Goal: Task Accomplishment & Management: Use online tool/utility

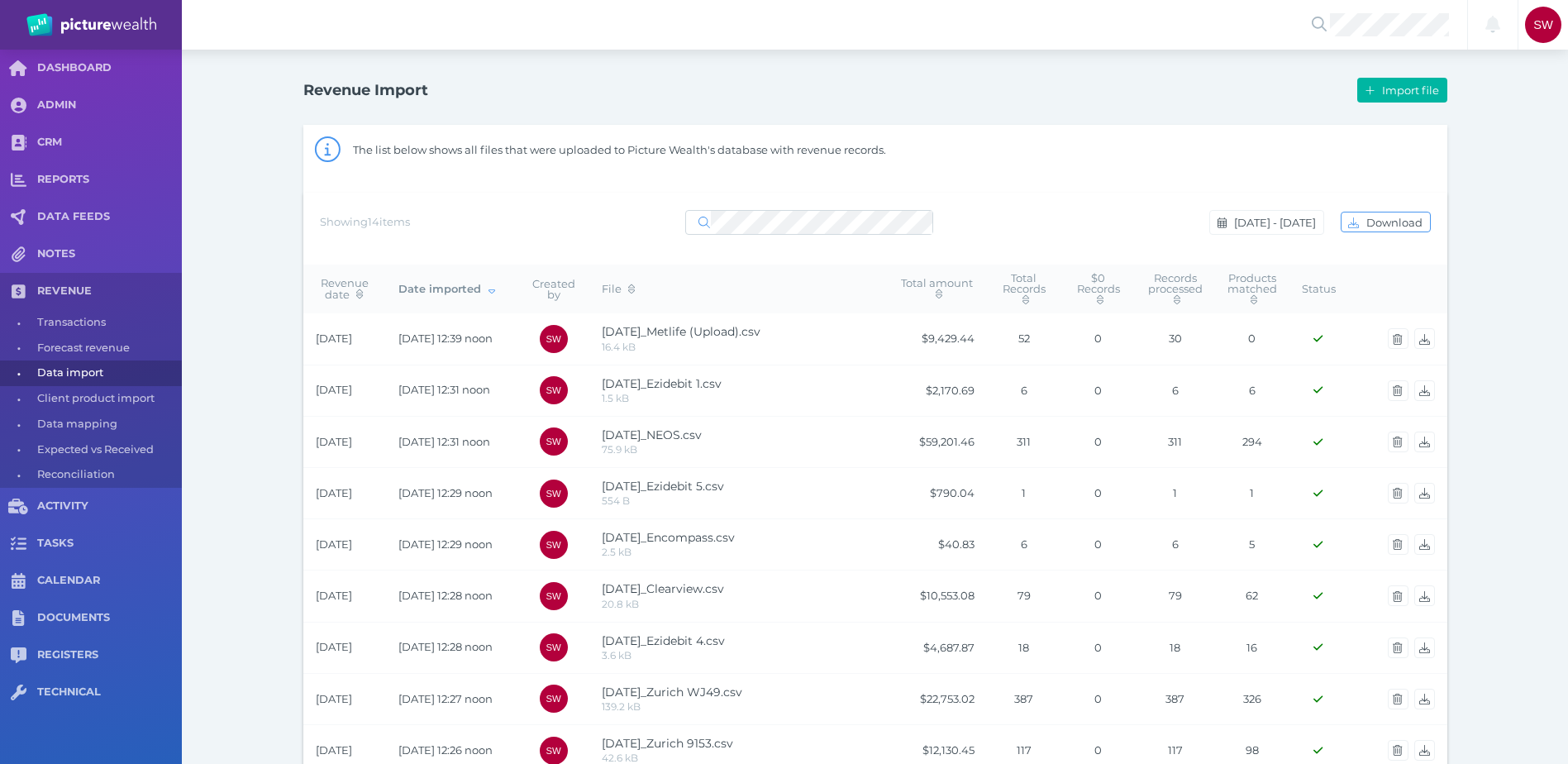
select select "25"
click at [1395, 92] on span "Import file" at bounding box center [1413, 90] width 68 height 13
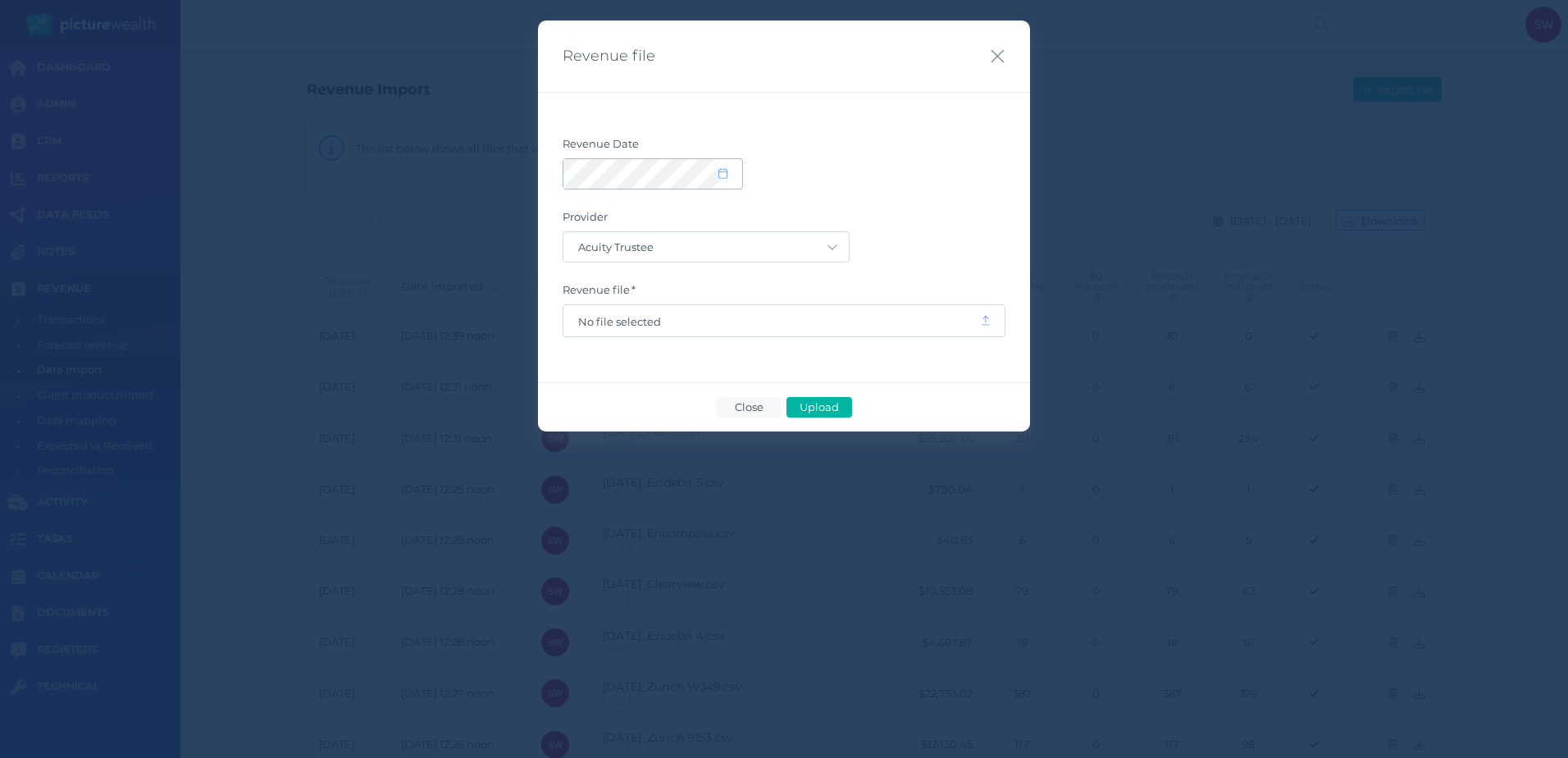
click at [719, 177] on icon at bounding box center [723, 173] width 9 height 10
select select "8"
select select "2025"
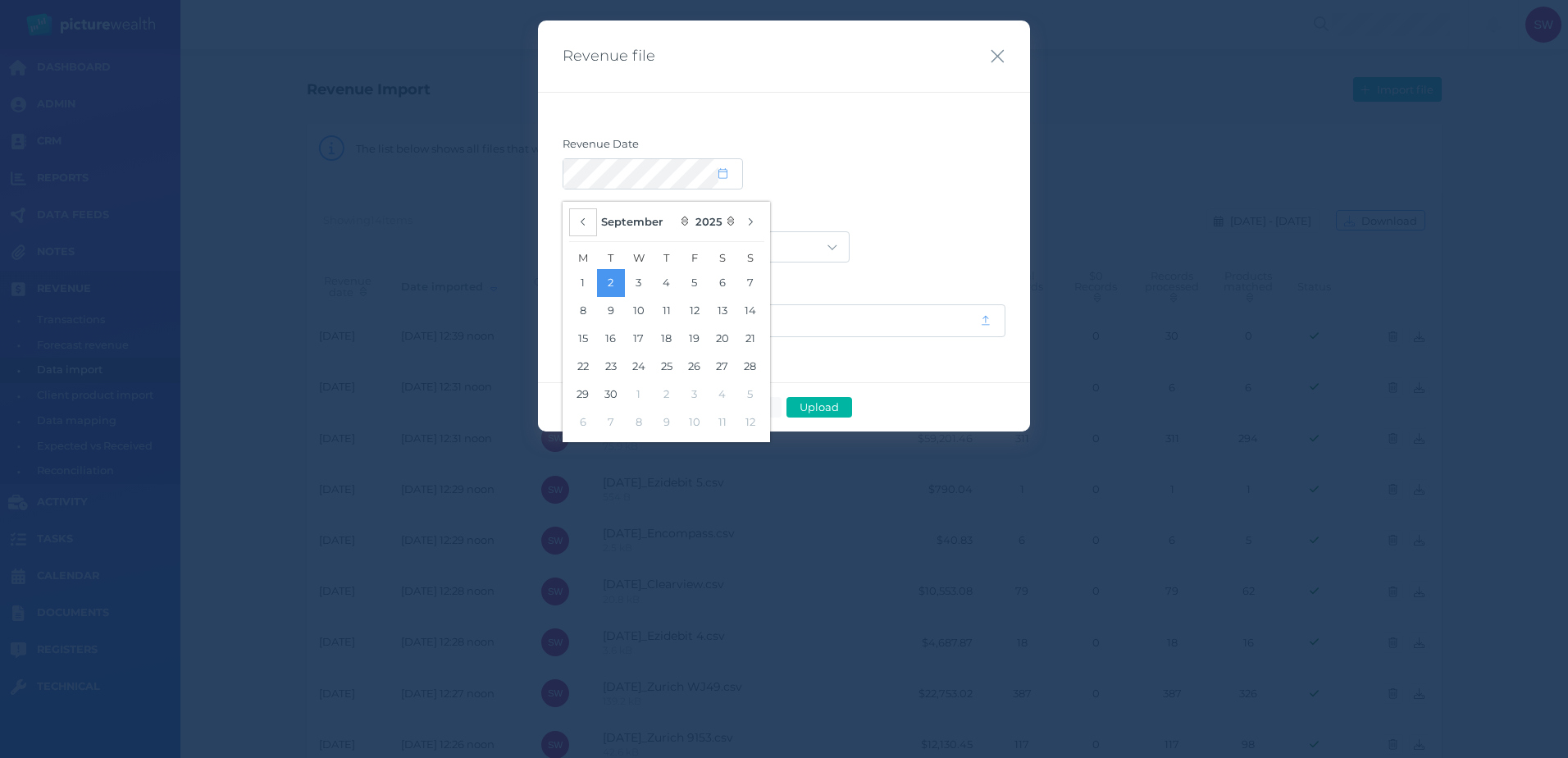
click at [580, 218] on icon "button" at bounding box center [584, 222] width 7 height 10
select select "7"
click at [688, 364] on button "22" at bounding box center [695, 366] width 28 height 28
click at [887, 161] on div at bounding box center [784, 174] width 443 height 31
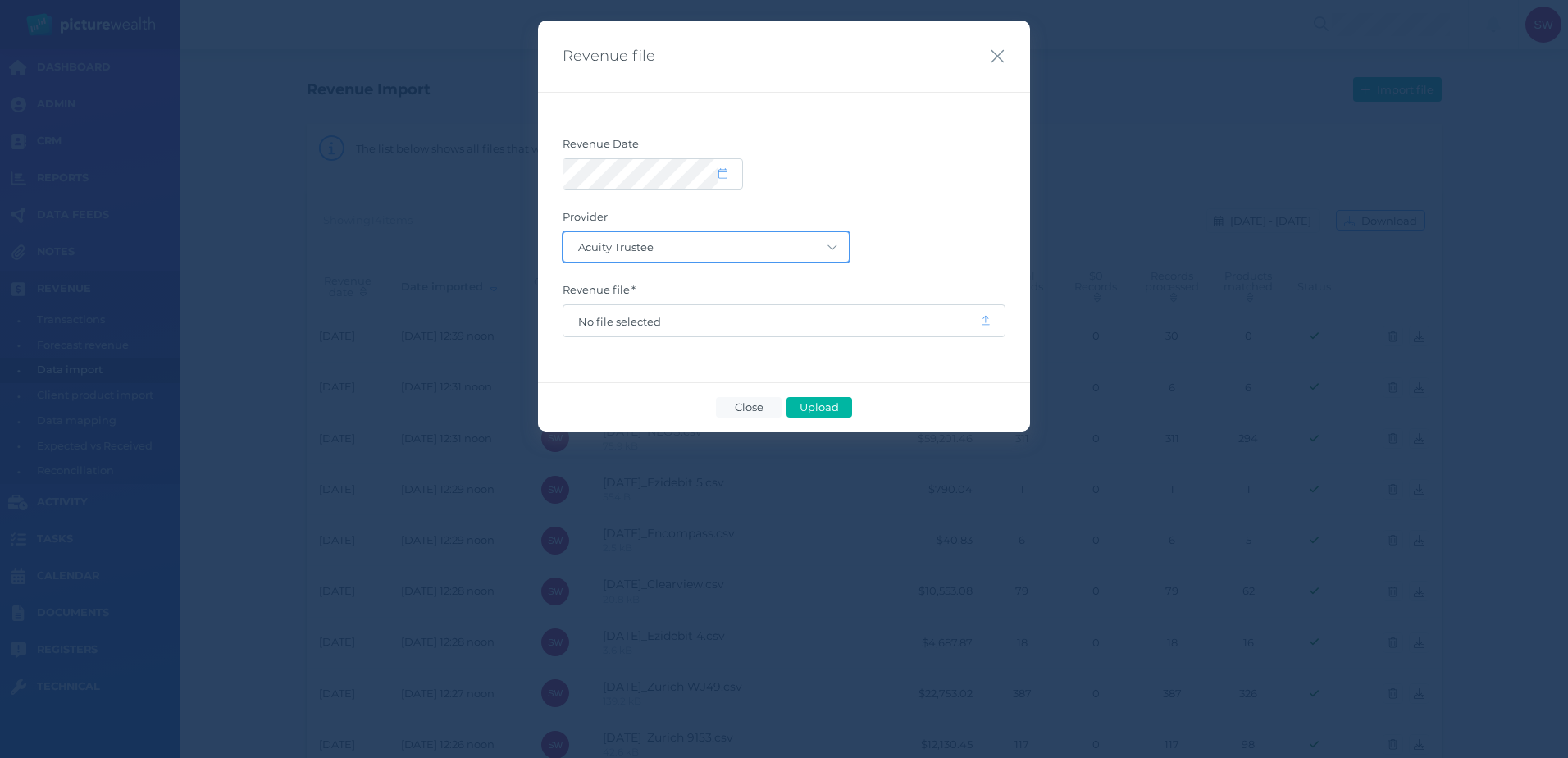
click at [835, 251] on select "Acuity Trustee AIA Australia AMG Super AMP ASGARD Asteron Life Australian Retir…" at bounding box center [706, 247] width 285 height 29
select select "68"
click at [564, 232] on select "Acuity Trustee AIA Australia AMG Super AMP ASGARD Asteron Life Australian Retir…" at bounding box center [706, 247] width 285 height 29
click at [828, 408] on span "Upload" at bounding box center [819, 406] width 53 height 13
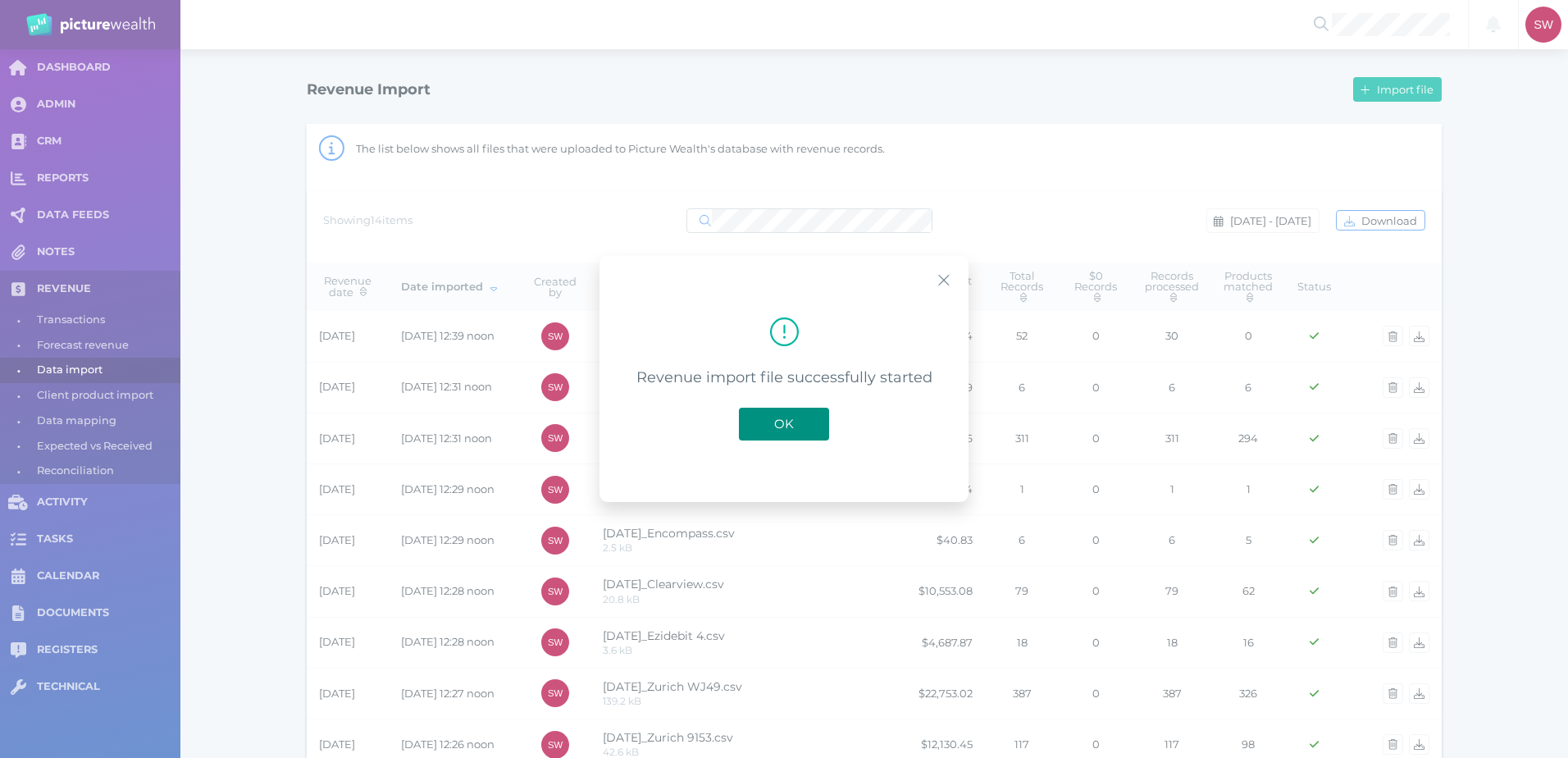
click at [806, 419] on button "OK" at bounding box center [784, 424] width 91 height 33
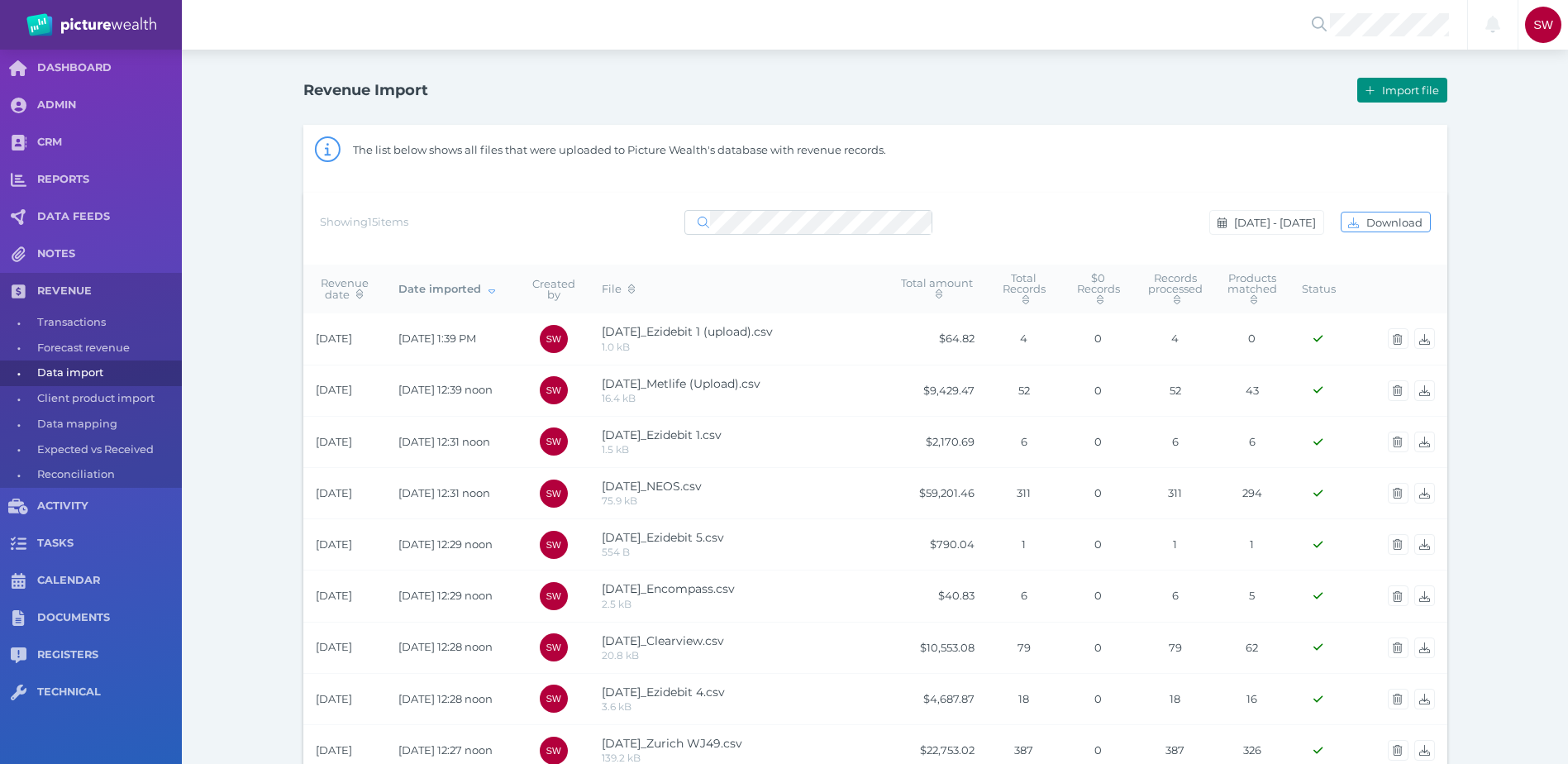
click at [1399, 96] on span "Import file" at bounding box center [1413, 90] width 68 height 13
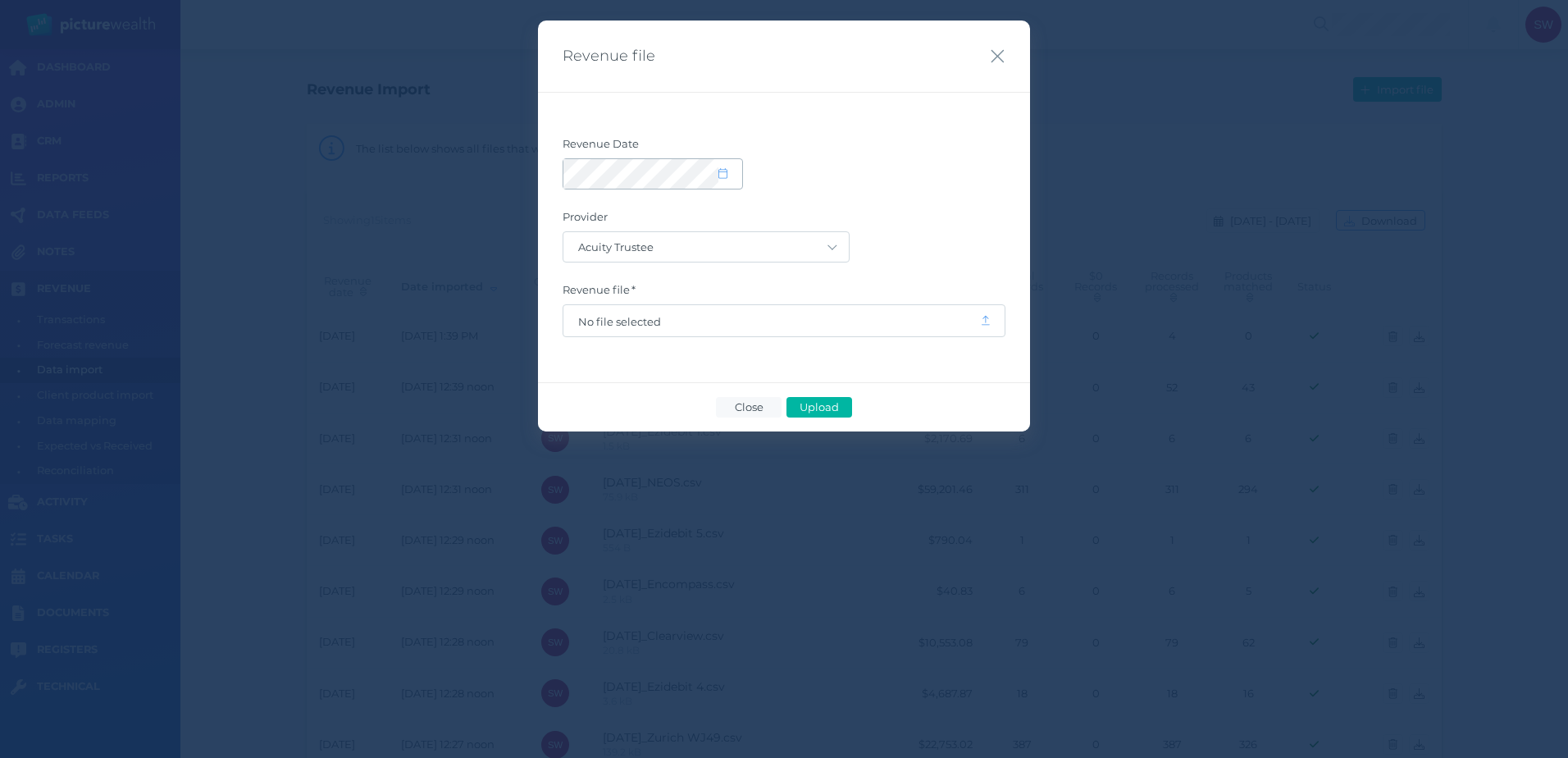
click at [725, 173] on icon at bounding box center [723, 173] width 9 height 10
select select "8"
select select "2025"
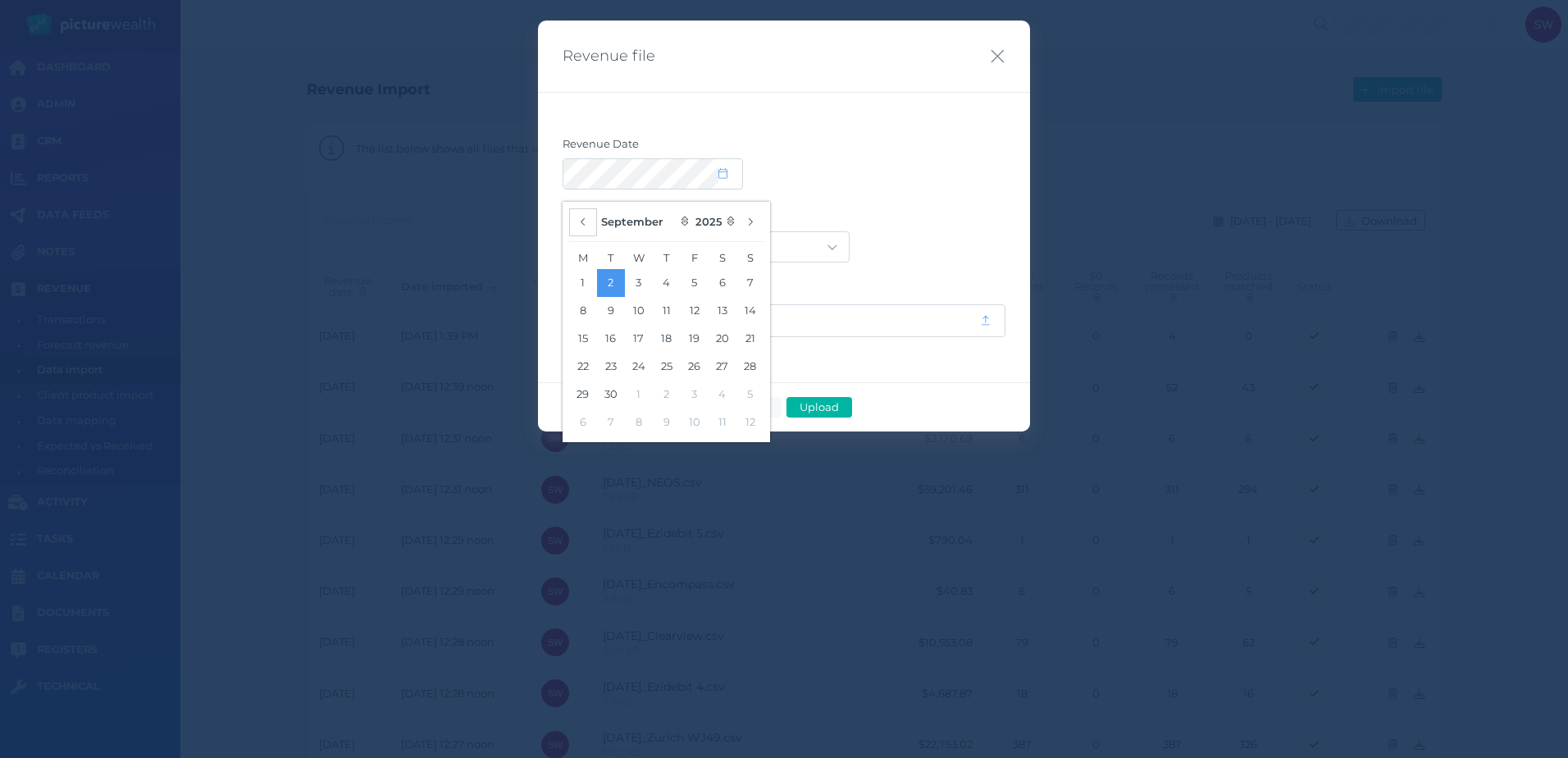
click at [584, 223] on icon "button" at bounding box center [584, 222] width 7 height 10
select select "7"
click at [614, 398] on button "26" at bounding box center [611, 395] width 28 height 28
click at [885, 216] on label "Provider" at bounding box center [784, 221] width 443 height 22
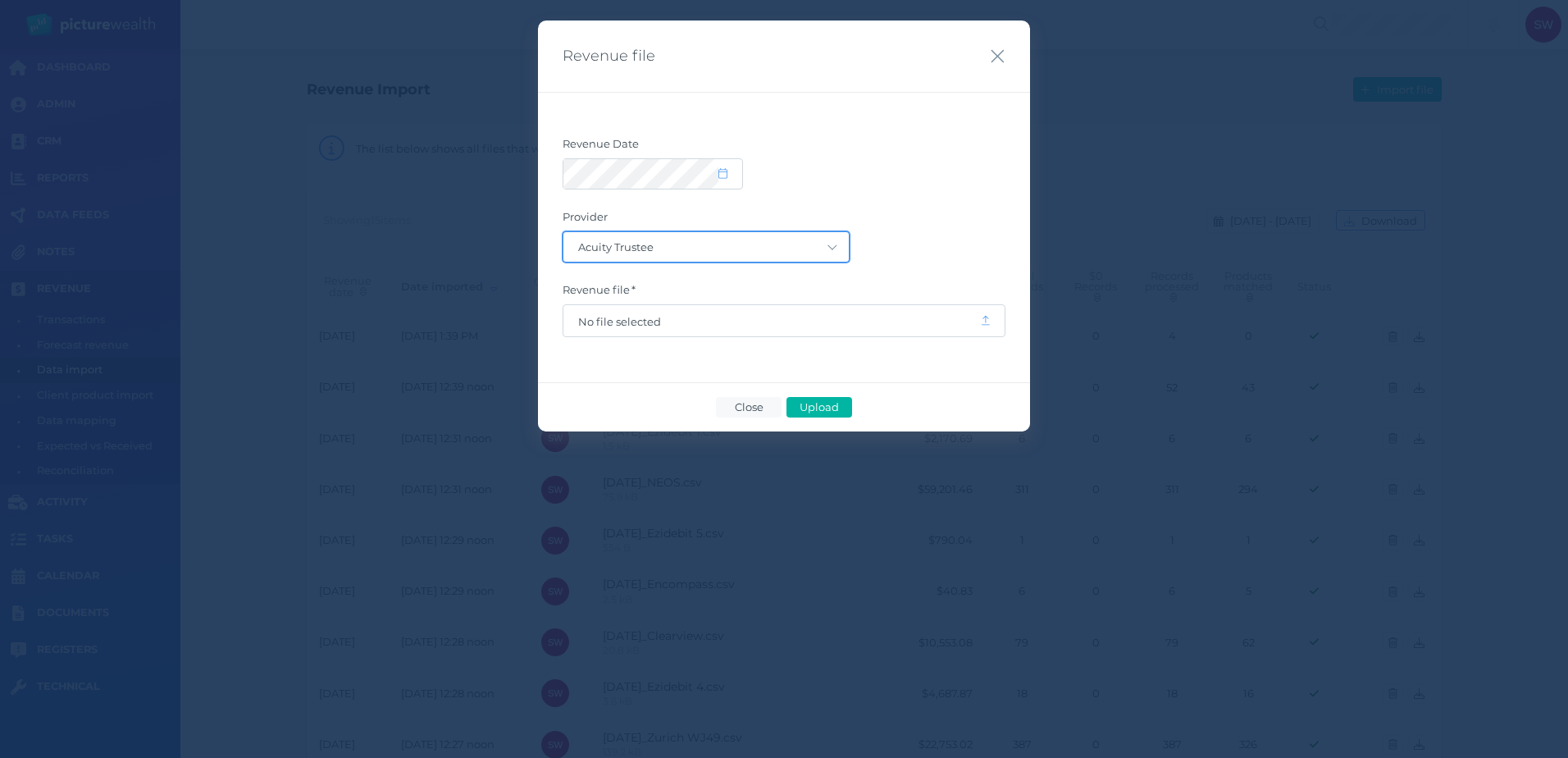
click at [821, 251] on select "Acuity Trustee AIA Australia AMG Super AMP ASGARD Asteron Life Australian Retir…" at bounding box center [706, 247] width 285 height 29
select select "118"
click at [564, 232] on select "Acuity Trustee AIA Australia AMG Super AMP ASGARD Asteron Life Australian Retir…" at bounding box center [706, 247] width 285 height 29
click at [740, 335] on span "No file selected" at bounding box center [772, 321] width 416 height 31
click at [747, 329] on span "No file selected" at bounding box center [772, 321] width 416 height 31
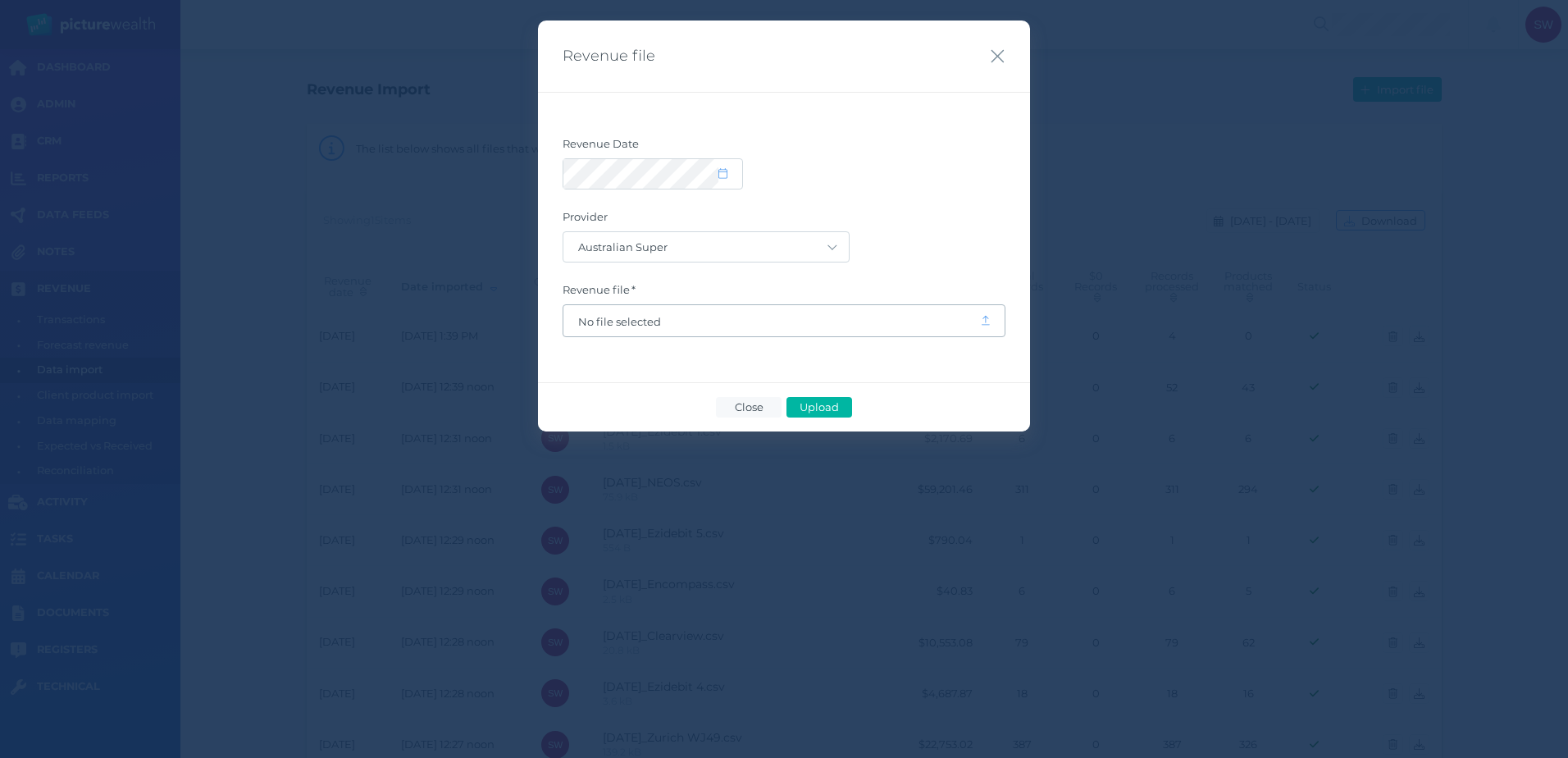
click at [746, 317] on span "No file selected" at bounding box center [772, 321] width 387 height 13
click at [821, 400] on span "Upload" at bounding box center [819, 406] width 53 height 13
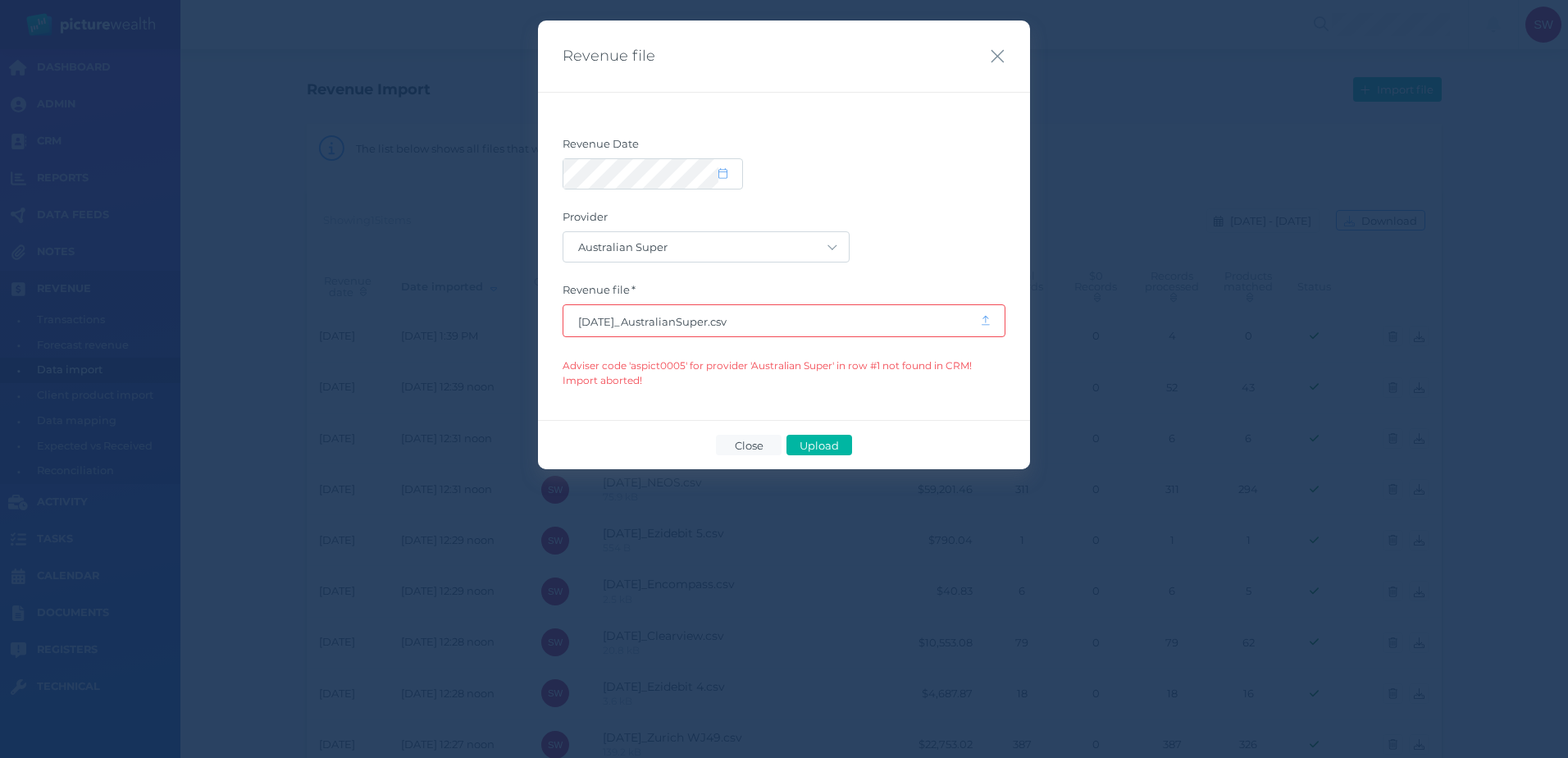
click at [667, 366] on span "Adviser code 'aspict0005' for provider 'Australian Super' in row #1 not found i…" at bounding box center [767, 373] width 409 height 27
copy span "aspict0005"
click at [715, 398] on div "Revenue Date Provider Acuity Trustee AIA Australia AMG Super AMP ASGARD Asteron…" at bounding box center [784, 256] width 492 height 329
click at [736, 448] on span "Close" at bounding box center [748, 445] width 42 height 13
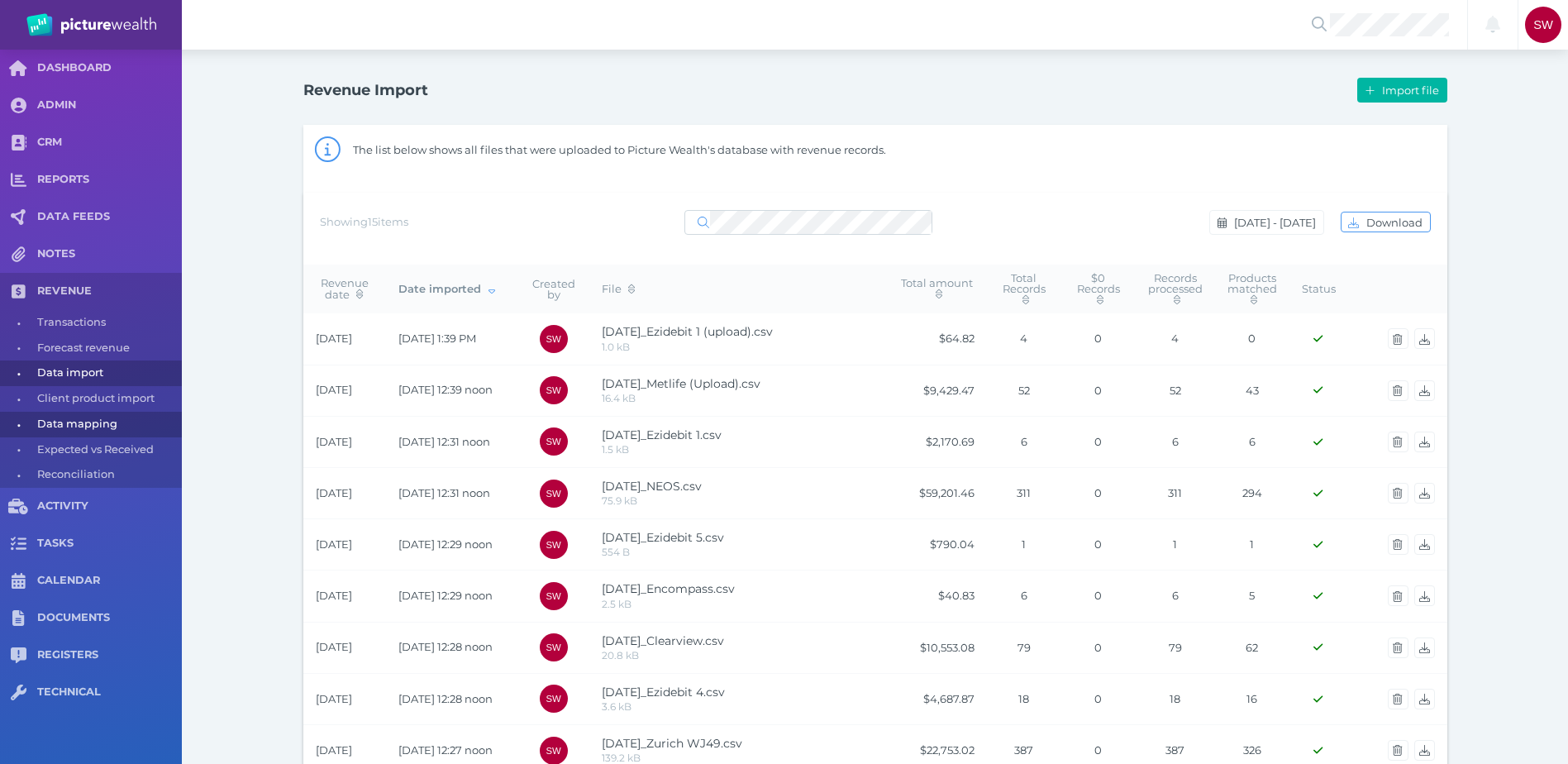
click at [134, 430] on span "Data mapping" at bounding box center [107, 424] width 139 height 25
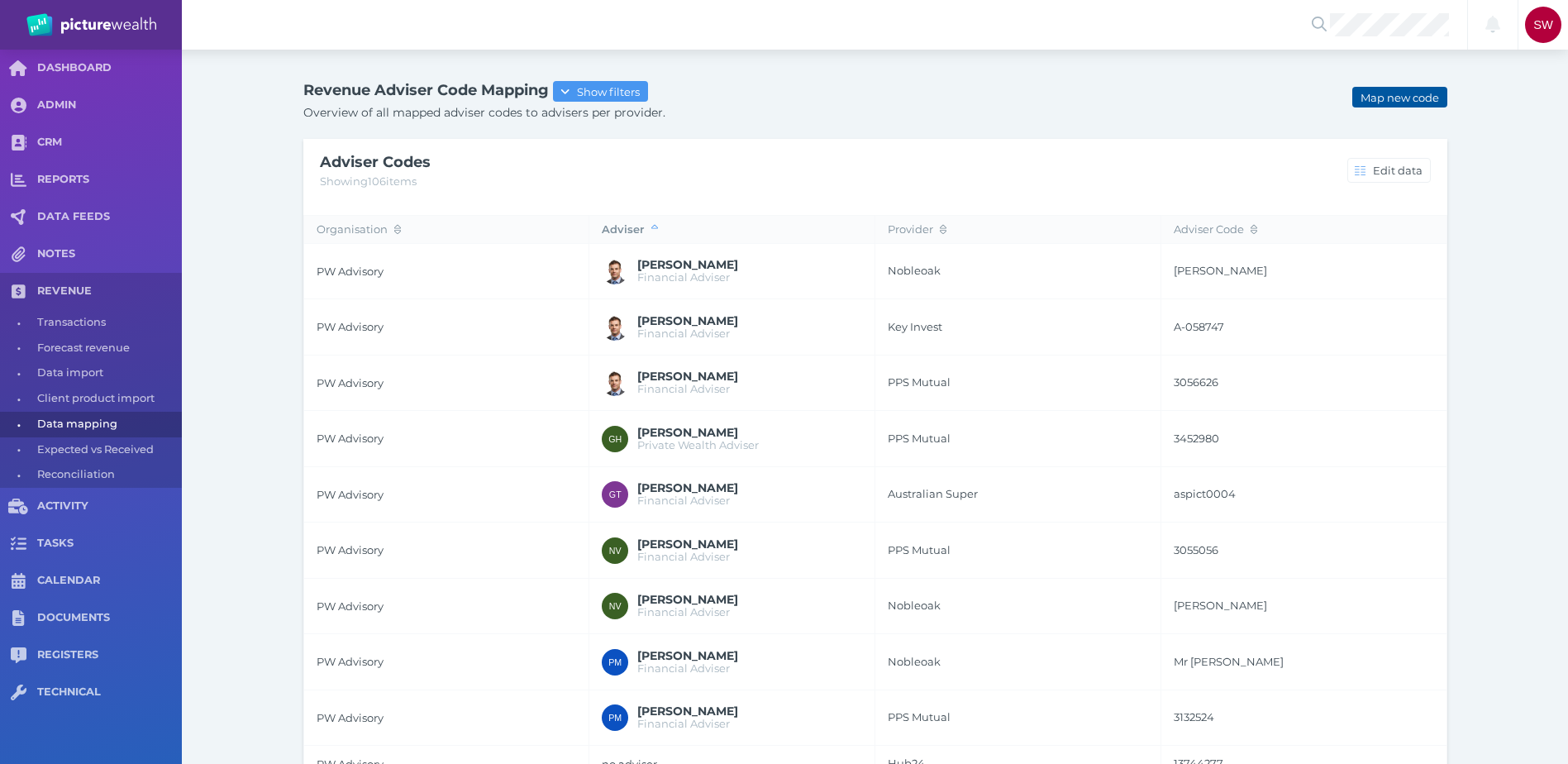
click at [1422, 103] on span "Map new code" at bounding box center [1399, 97] width 93 height 13
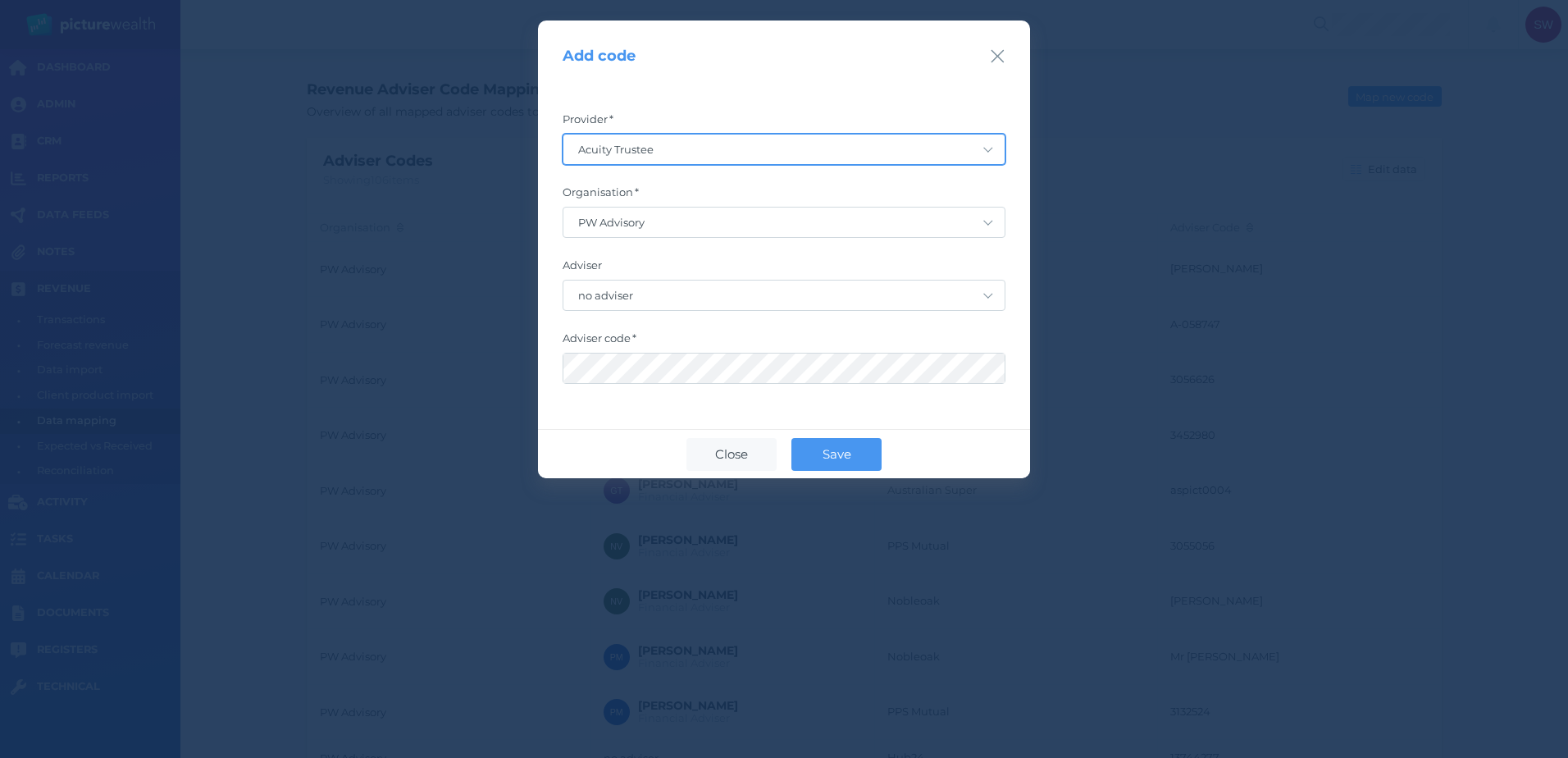
click at [791, 152] on select "Acuity Trustee AIA Australia AMG Super AMP ASGARD Asteron Life Australian Retir…" at bounding box center [784, 149] width 441 height 29
select select "118"
click at [564, 135] on select "Acuity Trustee AIA Australia AMG Super AMP ASGARD Asteron Life Australian Retir…" at bounding box center [784, 149] width 441 height 29
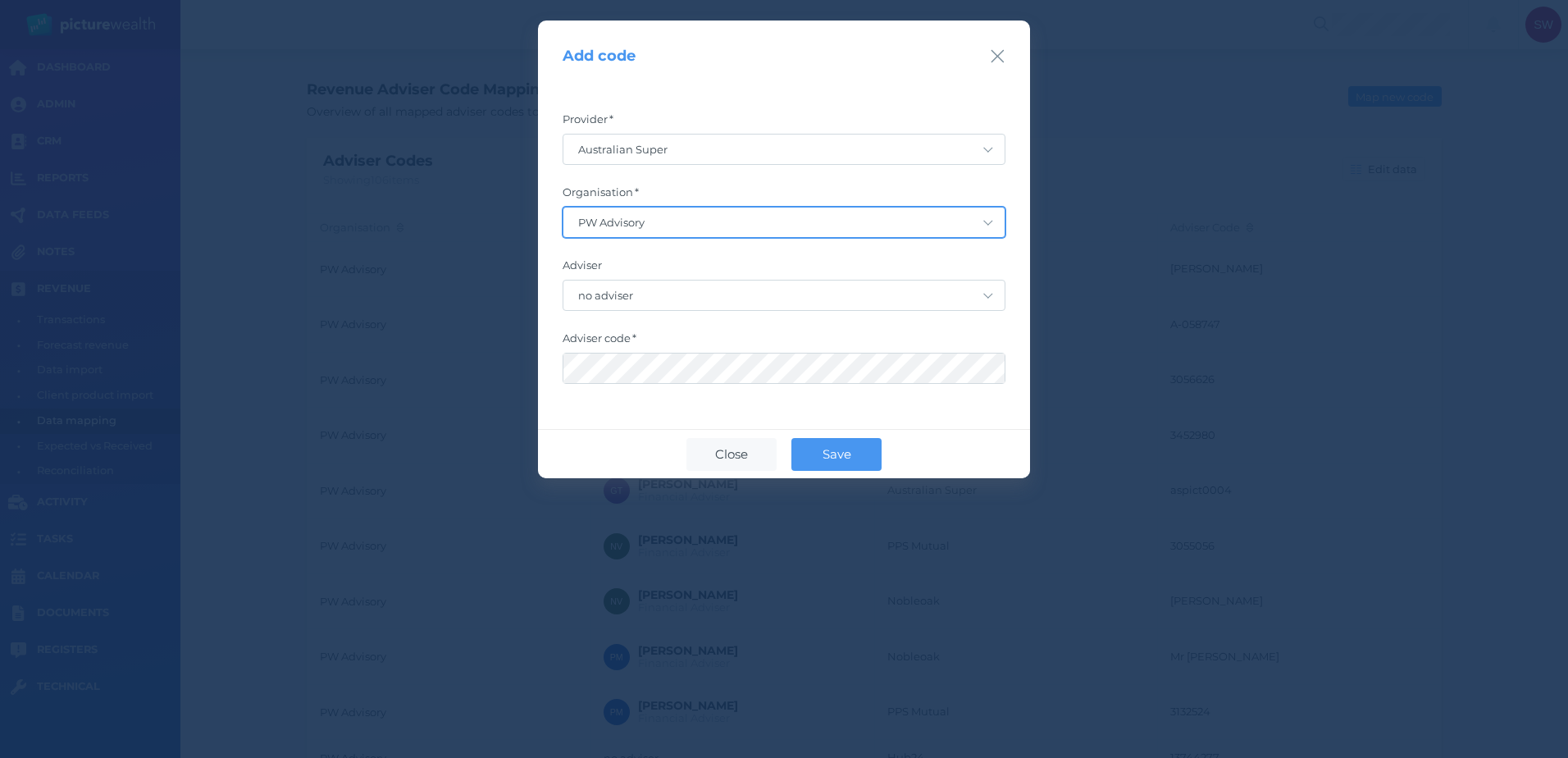
click at [734, 229] on select "PW Advisory" at bounding box center [784, 222] width 441 height 29
click at [734, 229] on select "PW Advisory" at bounding box center [784, 222] width 441 height 29
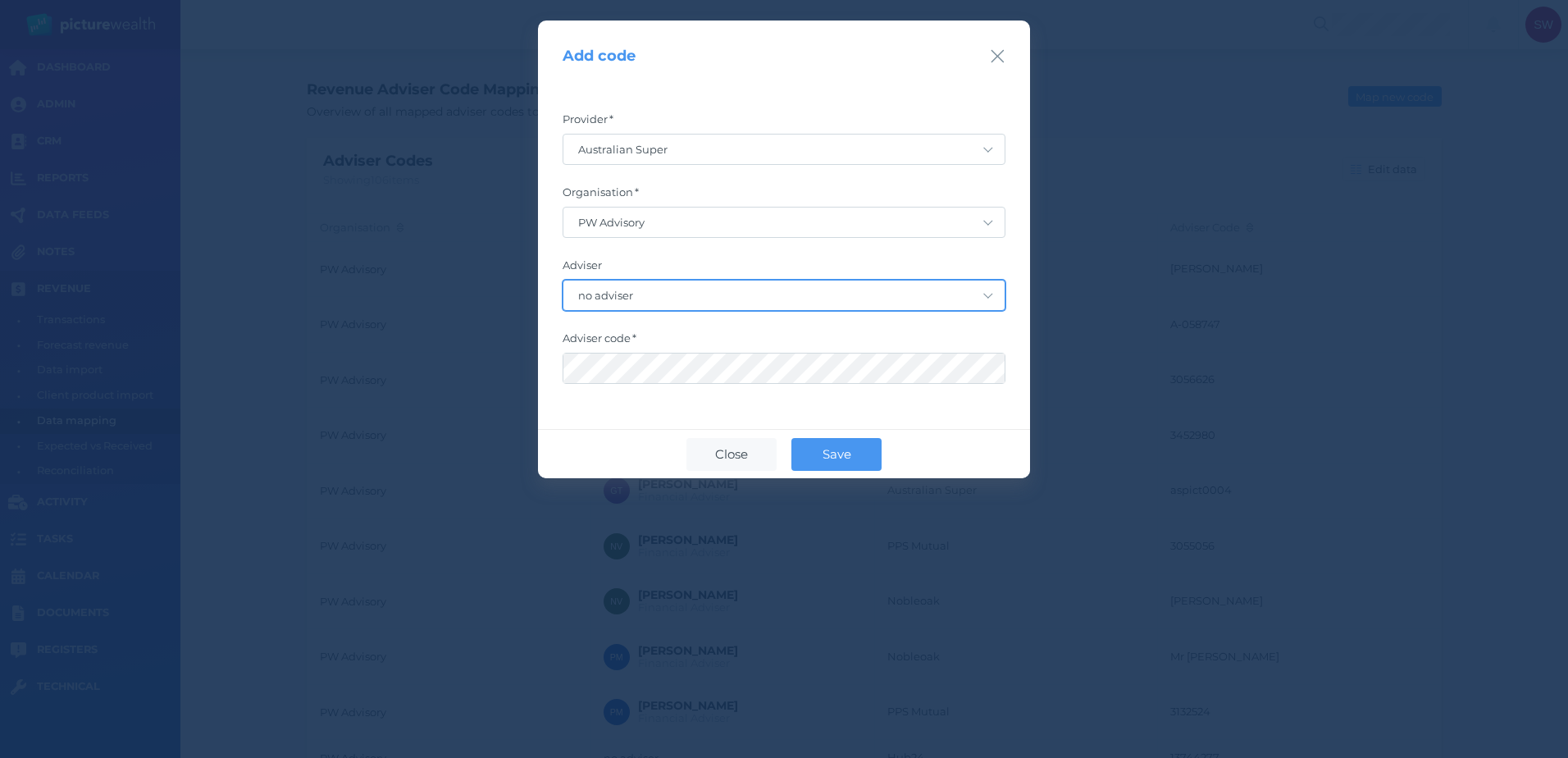
click at [726, 294] on select "no adviser [PERSON_NAME] [PERSON_NAME] [PERSON_NAME] [PERSON_NAME] [PERSON_NAME…" at bounding box center [784, 295] width 441 height 29
select select "kCGZhpD9A7By8l6uGqQuR6tOIuaodXLD"
click at [564, 280] on select "no adviser [PERSON_NAME] [PERSON_NAME] [PERSON_NAME] [PERSON_NAME] [PERSON_NAME…" at bounding box center [784, 295] width 441 height 29
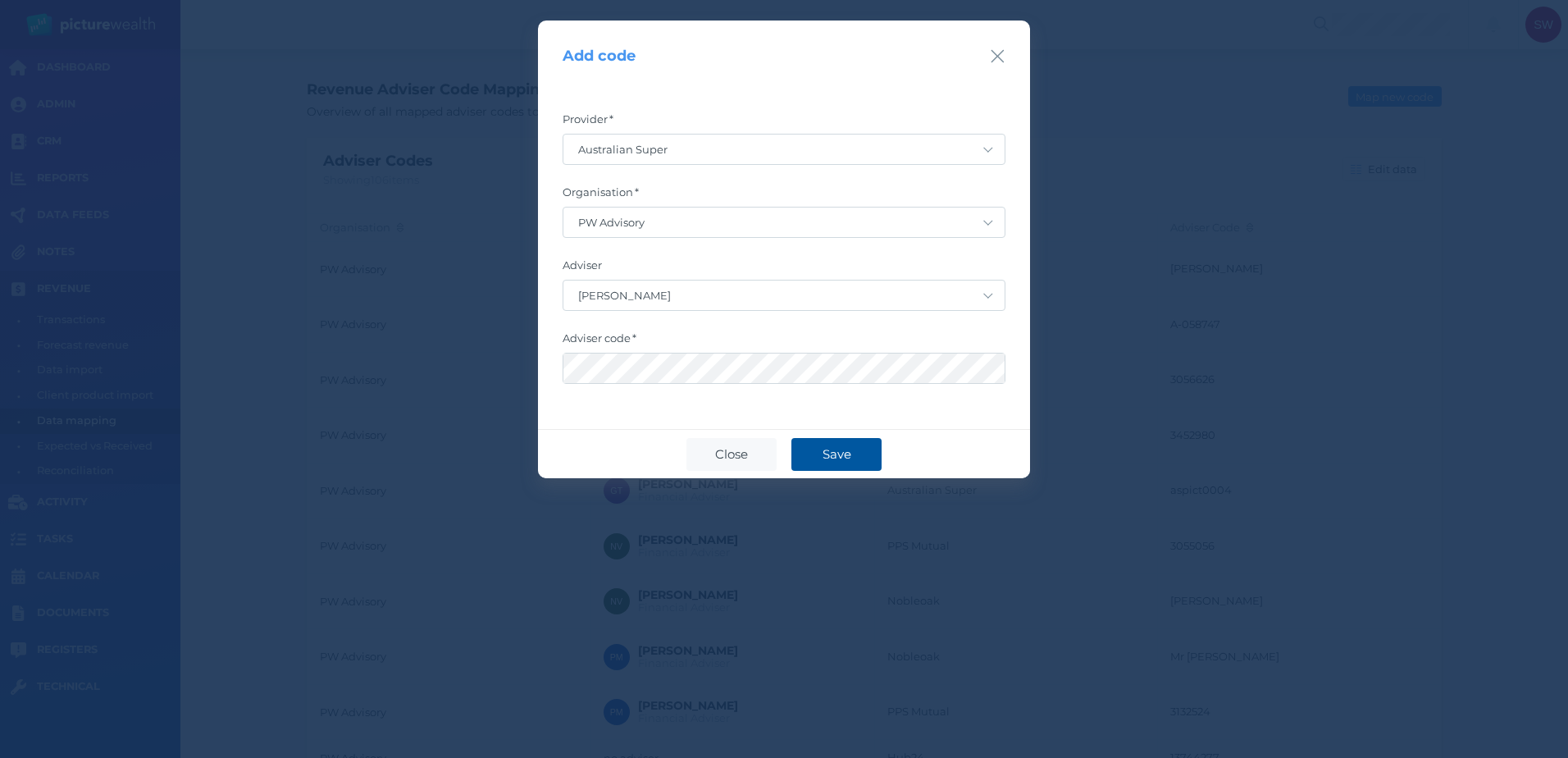
click at [844, 464] on button "Save" at bounding box center [836, 454] width 91 height 33
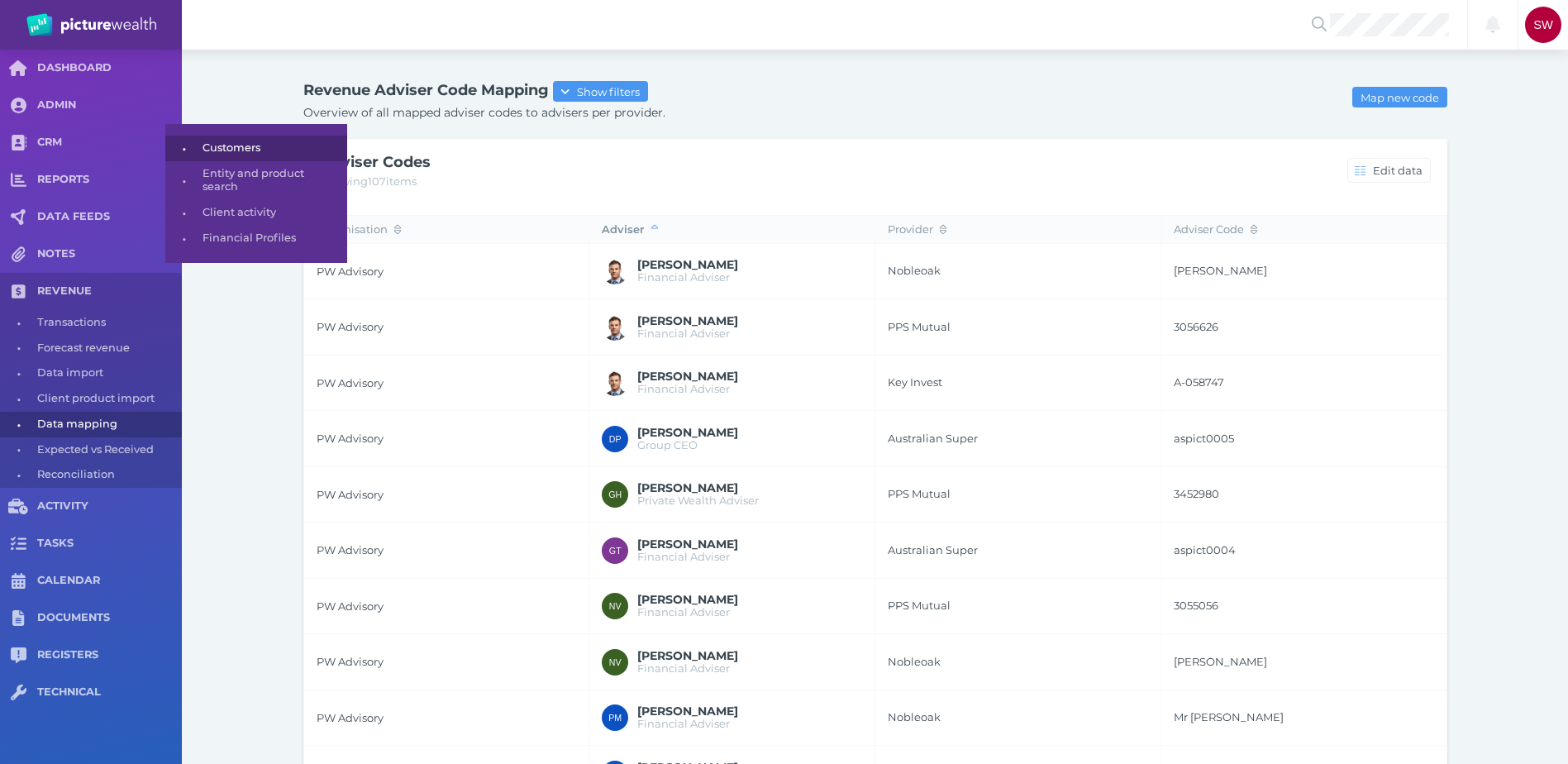
click at [254, 149] on span "Customers" at bounding box center [272, 148] width 139 height 25
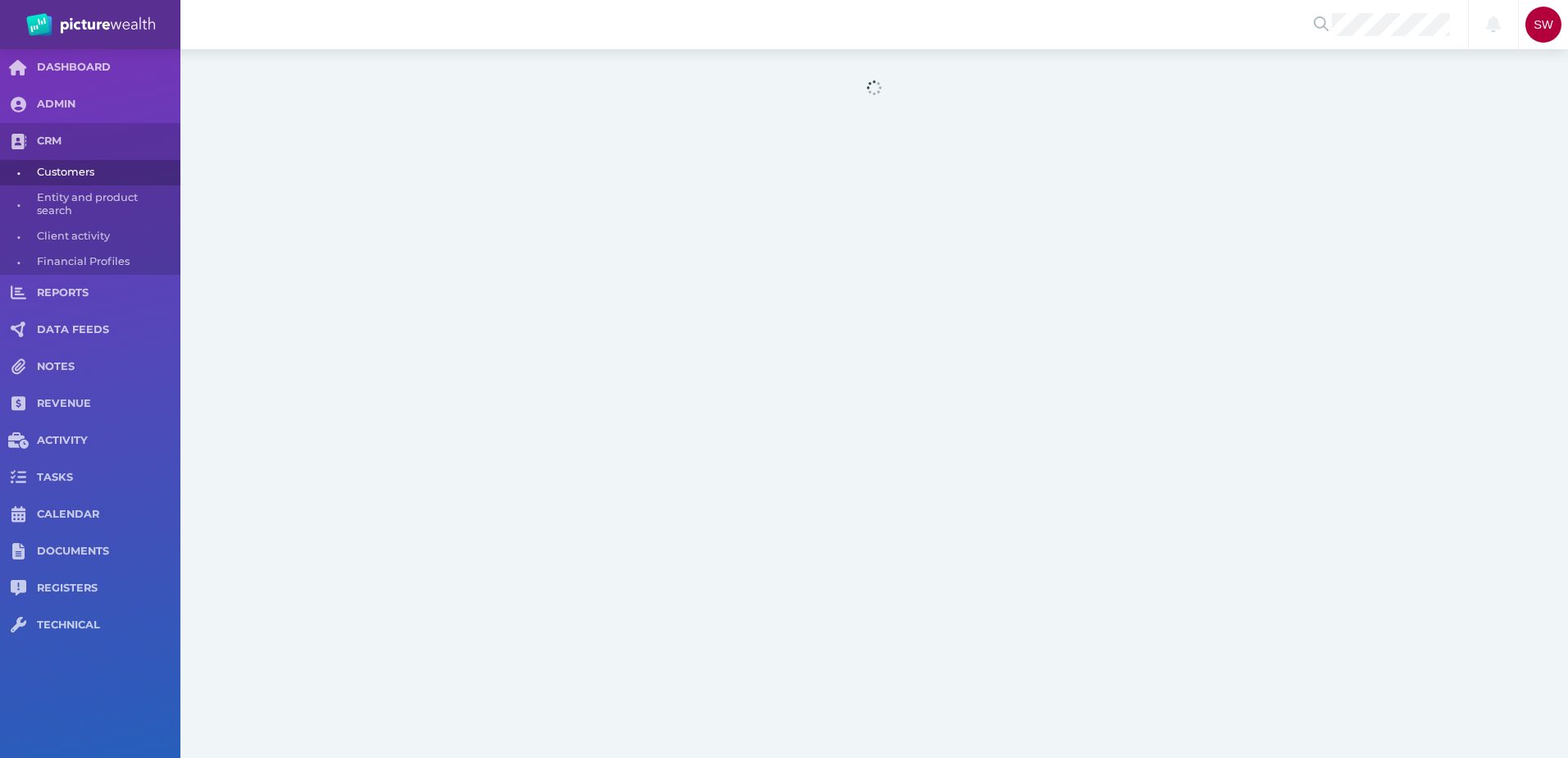
select select "25"
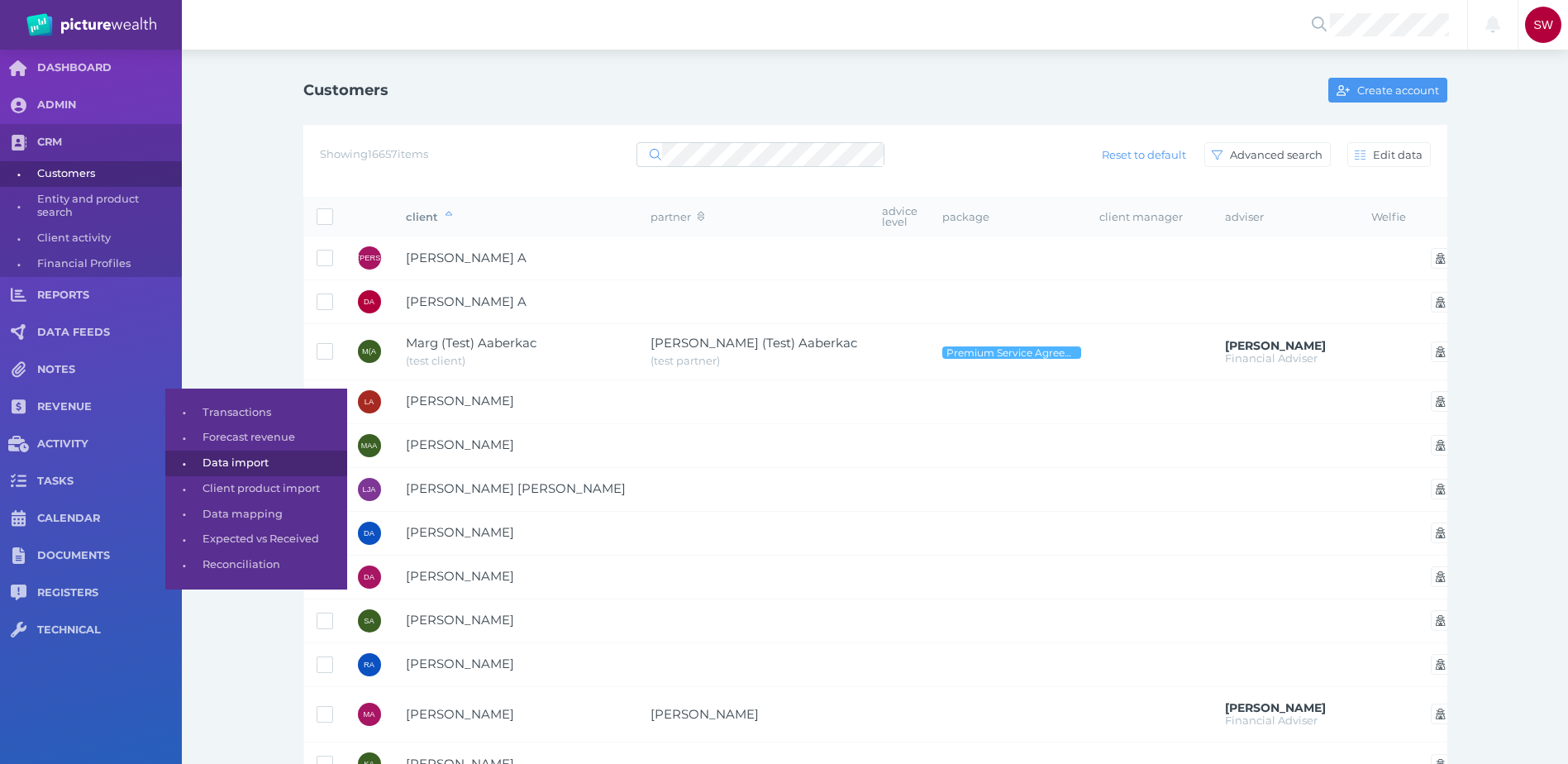
click at [276, 455] on span "Data import" at bounding box center [272, 463] width 139 height 25
select select "25"
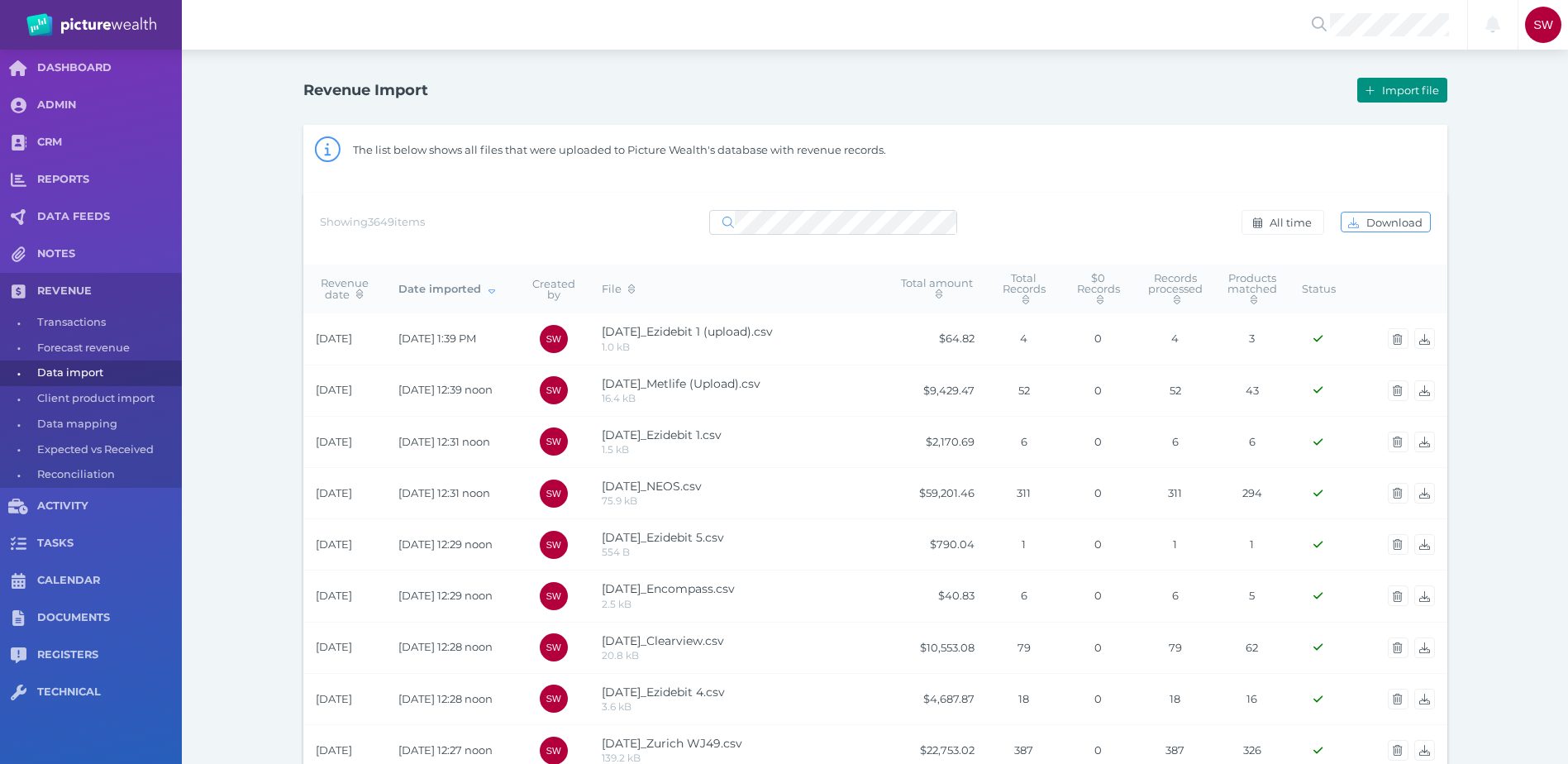
click at [1375, 86] on span "button" at bounding box center [1367, 90] width 20 height 13
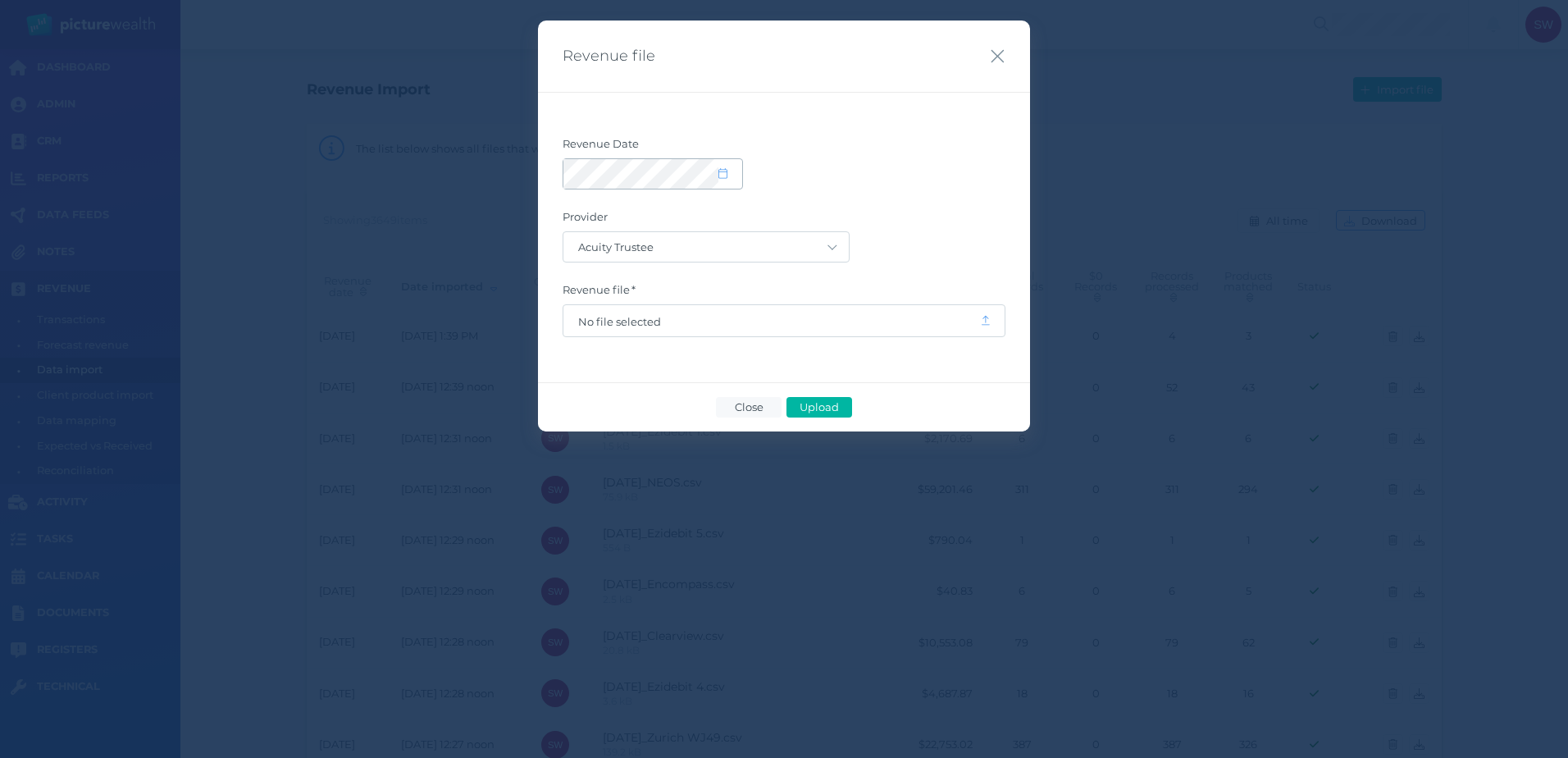
click at [716, 175] on div at bounding box center [653, 174] width 178 height 29
click at [725, 174] on icon at bounding box center [723, 173] width 9 height 10
select select "8"
select select "2025"
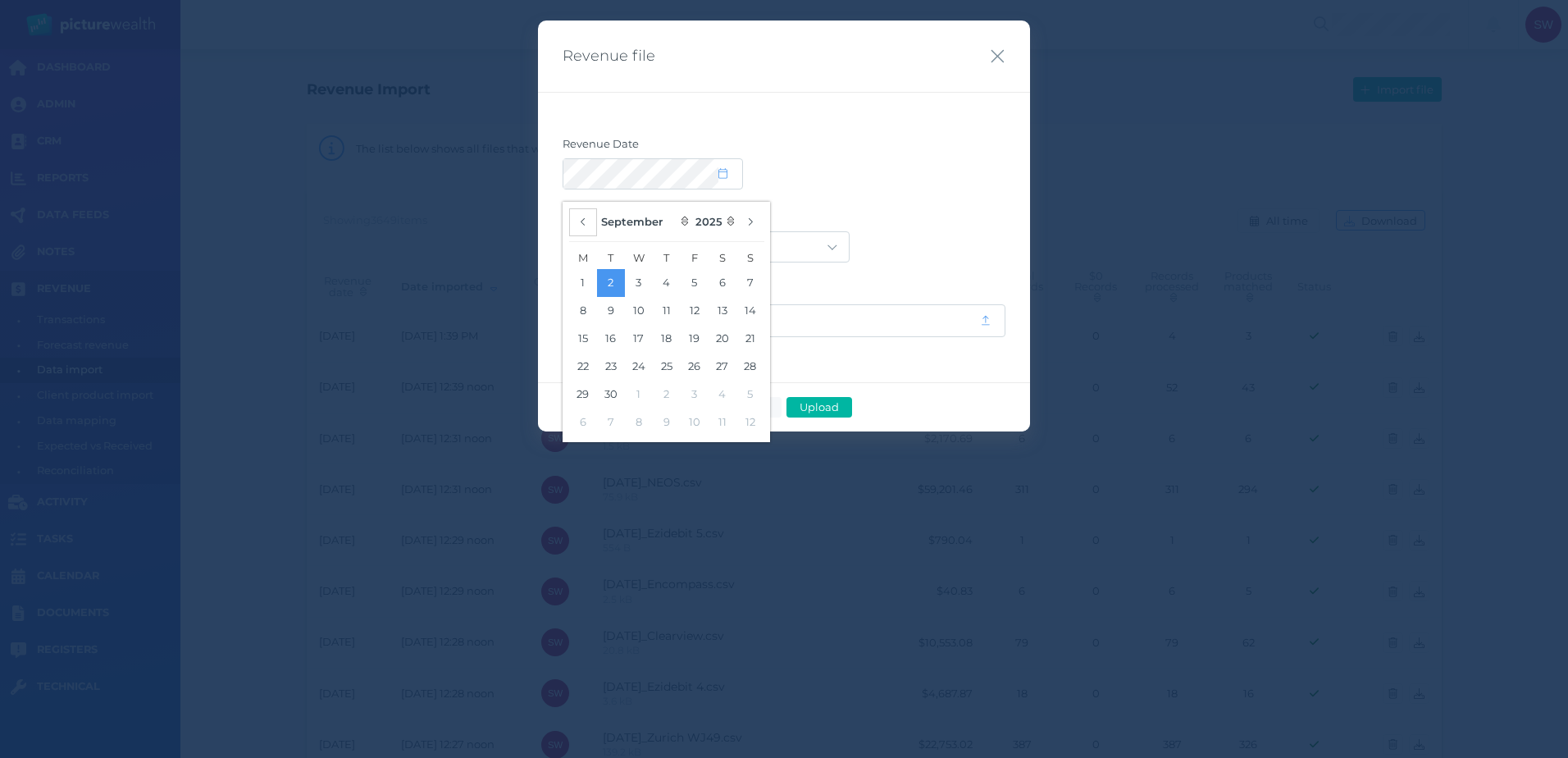
click at [584, 222] on icon "button" at bounding box center [584, 222] width 7 height 10
select select "7"
click at [617, 394] on button "26" at bounding box center [611, 395] width 28 height 28
click at [939, 178] on div at bounding box center [784, 174] width 443 height 31
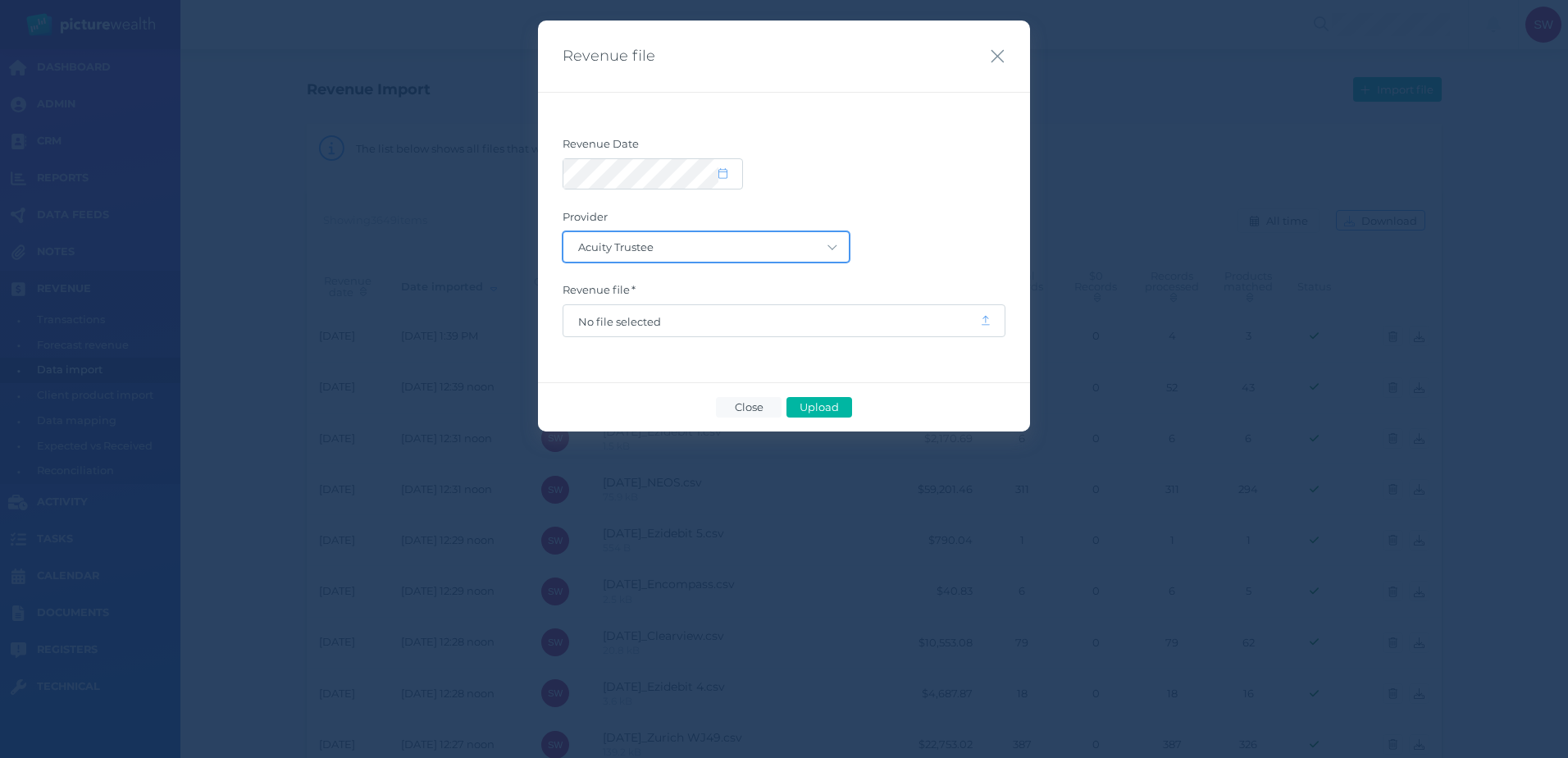
click at [825, 238] on select "Acuity Trustee AIA Australia AMG Super AMP ASGARD Asteron Life Australian Retir…" at bounding box center [706, 247] width 285 height 29
select select "118"
click at [564, 232] on select "Acuity Trustee AIA Australia AMG Super AMP ASGARD Asteron Life Australian Retir…" at bounding box center [706, 247] width 285 height 29
click at [783, 321] on span "No file selected" at bounding box center [772, 321] width 387 height 13
click at [841, 404] on span "Upload" at bounding box center [819, 406] width 53 height 13
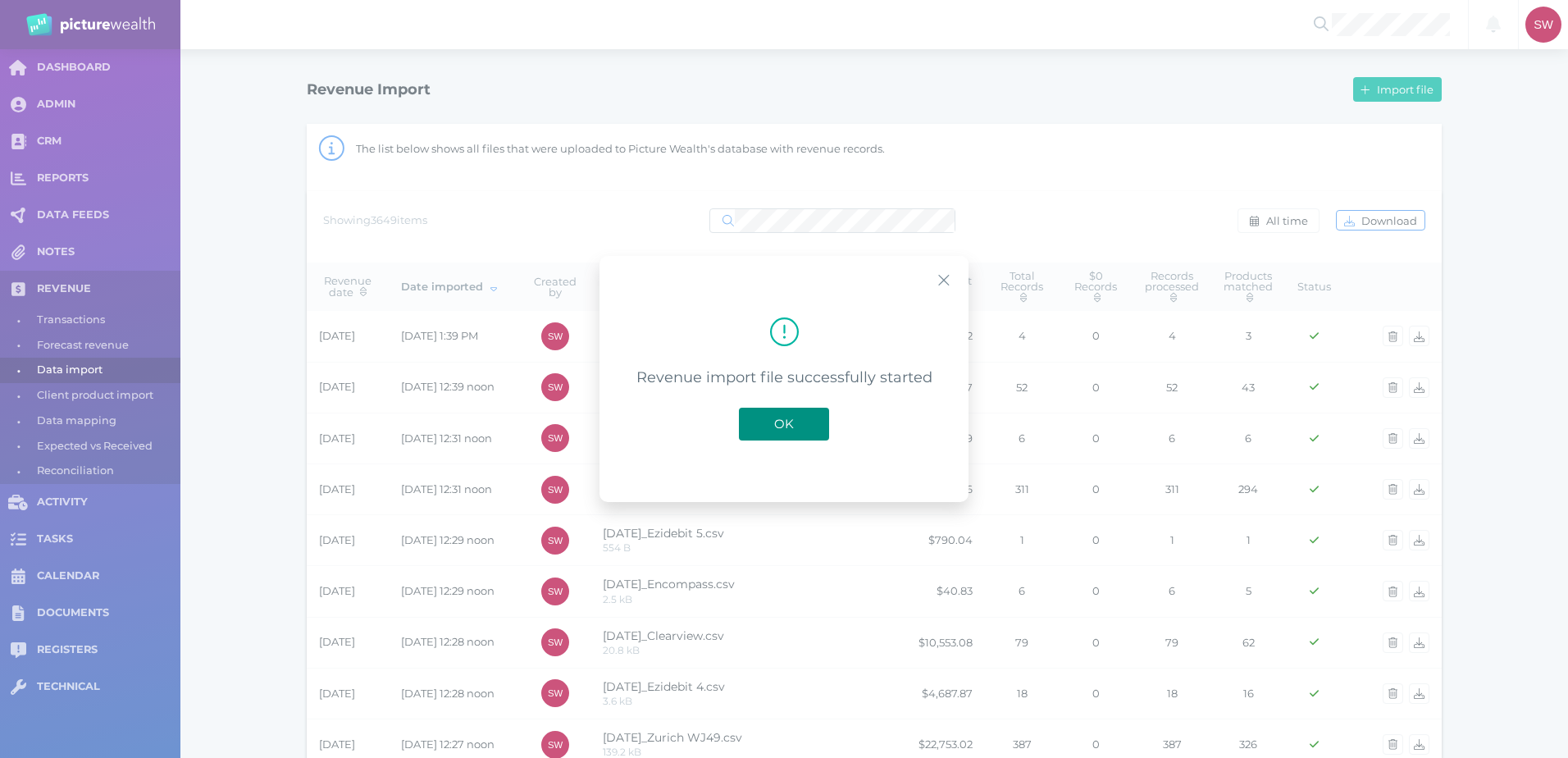
click at [811, 423] on button "OK" at bounding box center [784, 424] width 91 height 33
